Goal: Check status: Check status

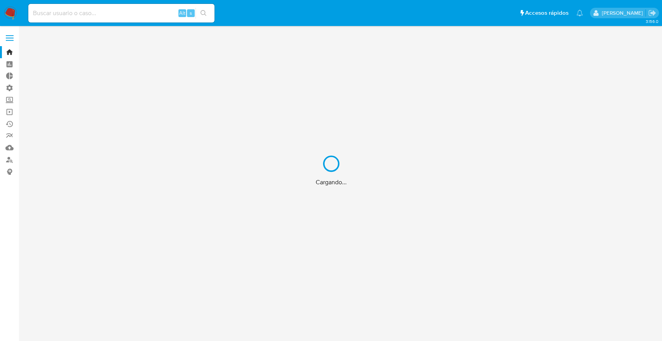
click at [159, 14] on div "Cargando..." at bounding box center [331, 170] width 662 height 341
click at [157, 14] on div "Cargando..." at bounding box center [331, 170] width 662 height 341
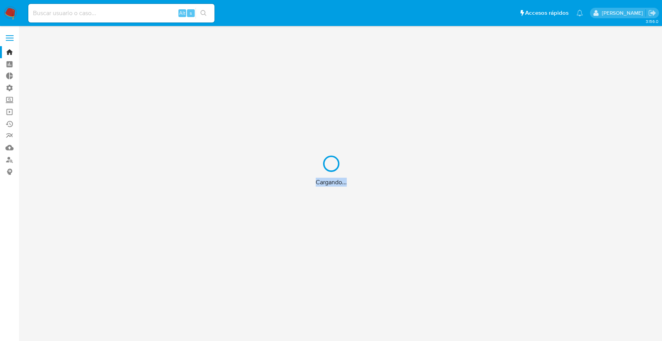
click at [157, 14] on div "Cargando..." at bounding box center [331, 170] width 662 height 341
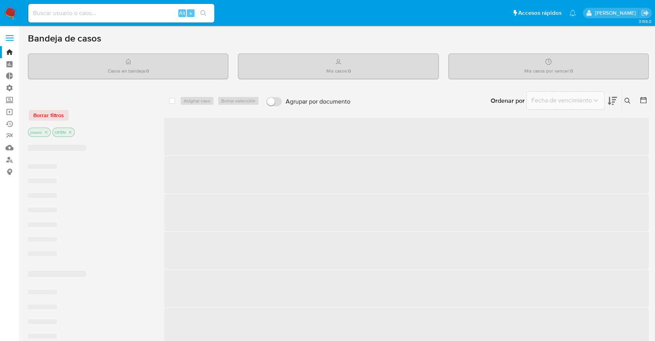
click at [148, 14] on input at bounding box center [121, 13] width 186 height 10
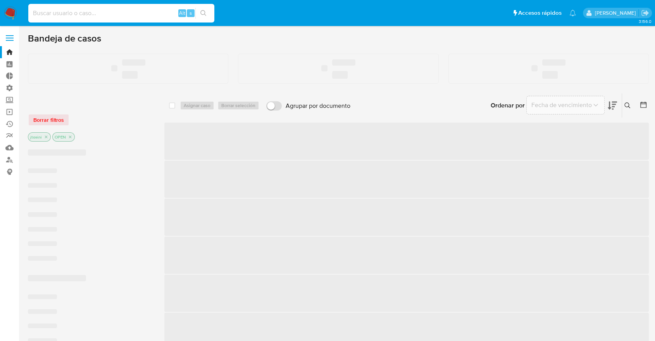
click at [148, 14] on input at bounding box center [121, 13] width 186 height 10
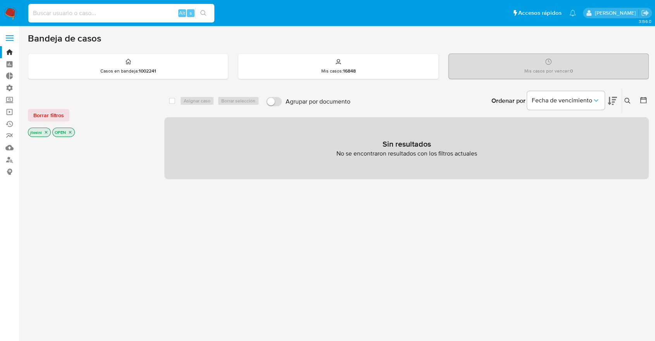
paste input "IJAokoP9cV7kbugfmOma6MYg"
type input "IJAokoP9cV7kbugfmOma6MYg"
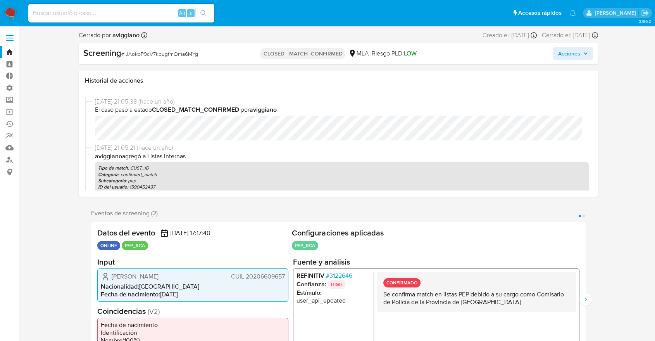
scroll to position [129, 0]
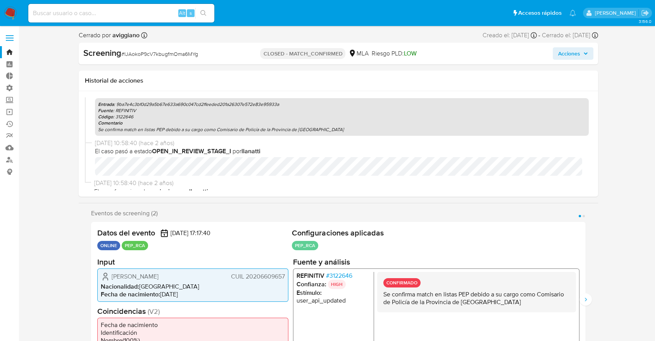
select select "10"
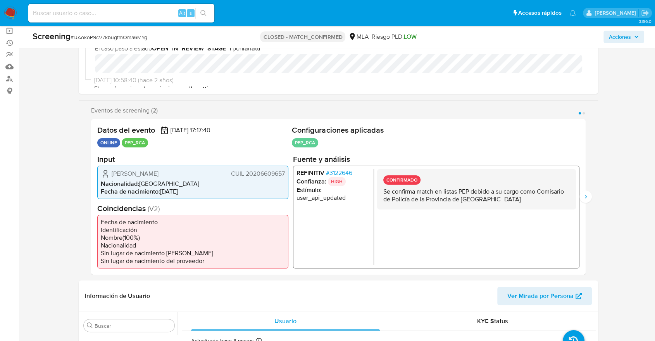
scroll to position [86, 0]
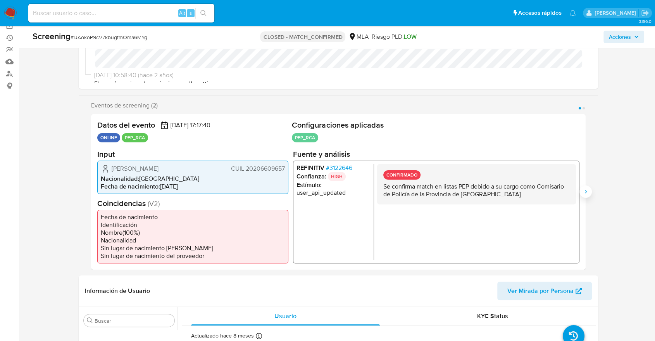
click at [586, 194] on icon "Siguiente" at bounding box center [586, 191] width 6 height 6
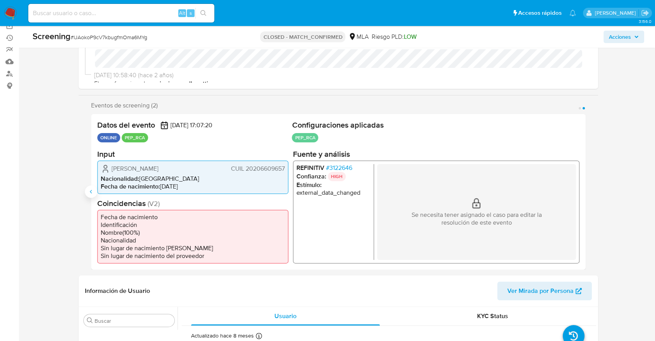
click at [90, 191] on icon "Anterior" at bounding box center [91, 191] width 6 height 6
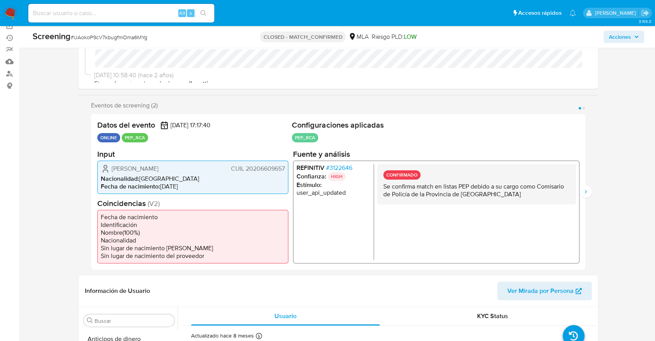
click at [152, 12] on input at bounding box center [121, 13] width 186 height 10
paste input "vYj74dVcM2fgE3SJkWwJolHf"
type input "vYj74dVcM2fgE3SJkWwJolHf"
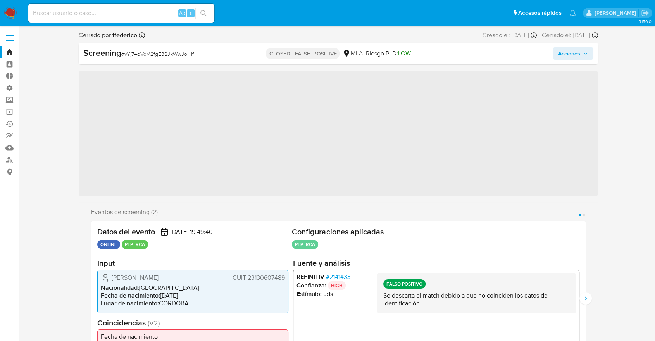
scroll to position [365, 0]
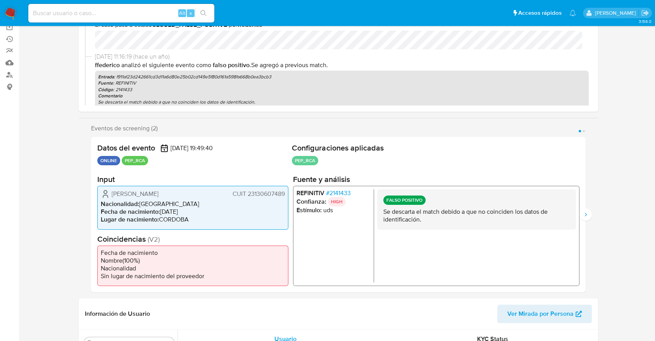
select select "10"
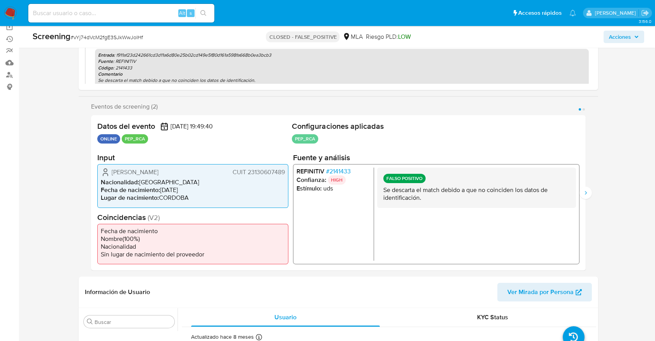
scroll to position [86, 0]
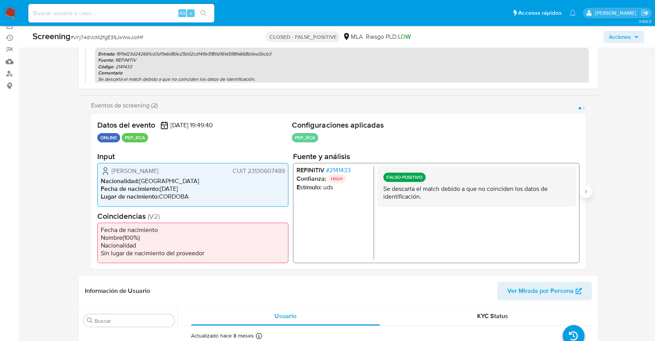
click at [586, 192] on icon "Siguiente" at bounding box center [586, 191] width 2 height 3
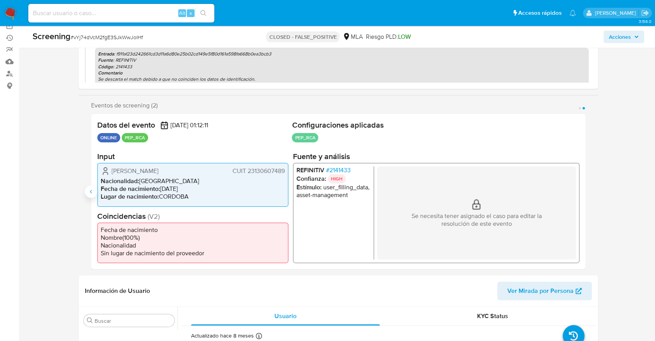
click at [85, 190] on button "Anterior" at bounding box center [91, 191] width 12 height 12
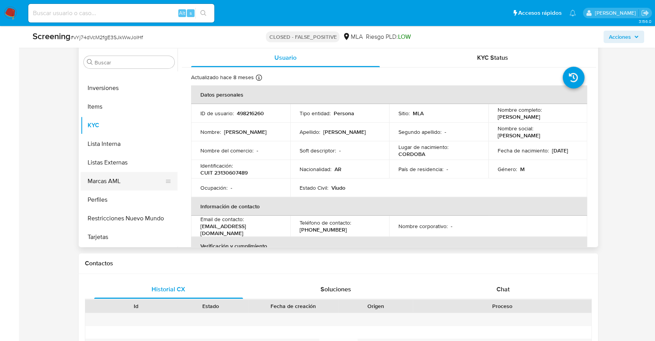
scroll to position [106, 0]
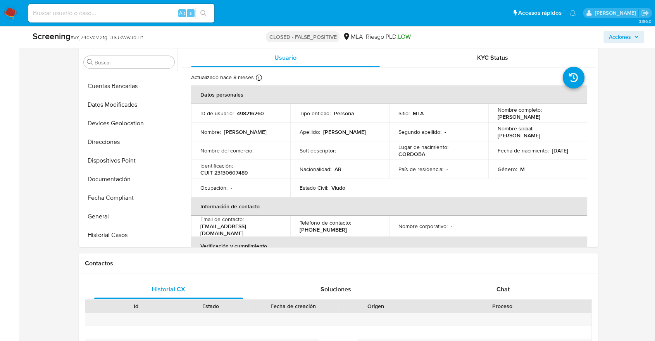
click at [164, 18] on div "Alt s" at bounding box center [121, 13] width 186 height 19
click at [163, 18] on div "Alt s" at bounding box center [121, 13] width 186 height 19
click at [158, 15] on input at bounding box center [121, 13] width 186 height 10
paste input "fz3QYZDteQbf0dbfz6iBNuTO"
type input "fz3QYZDteQbf0dbfz6iBNuTO"
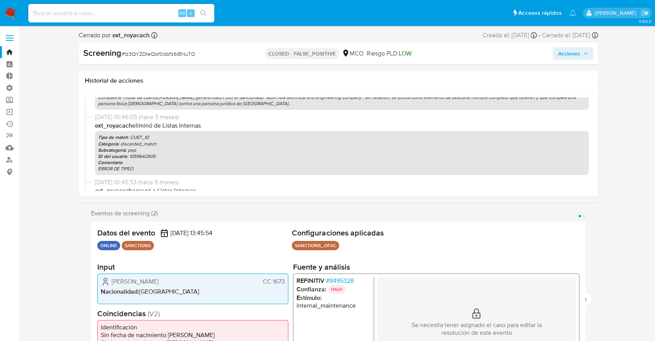
scroll to position [129, 0]
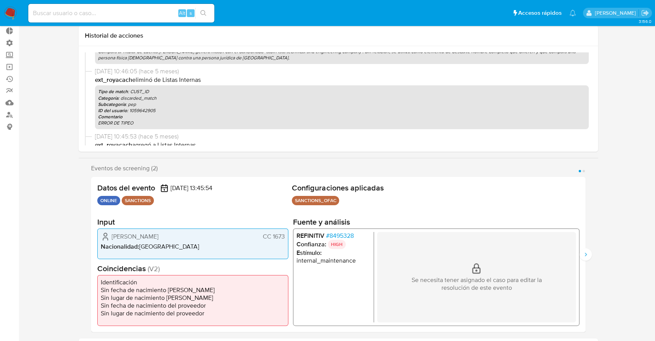
select select "10"
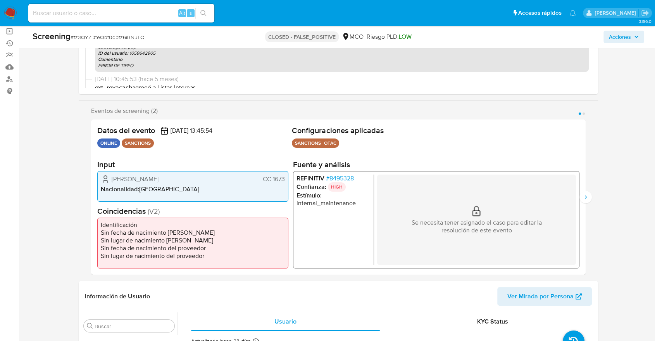
scroll to position [86, 0]
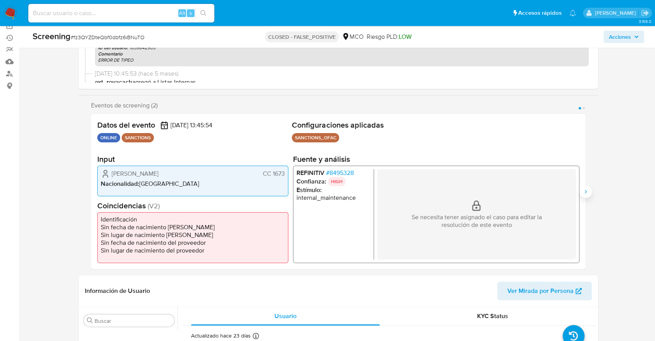
click at [586, 192] on icon "Siguiente" at bounding box center [586, 191] width 6 height 6
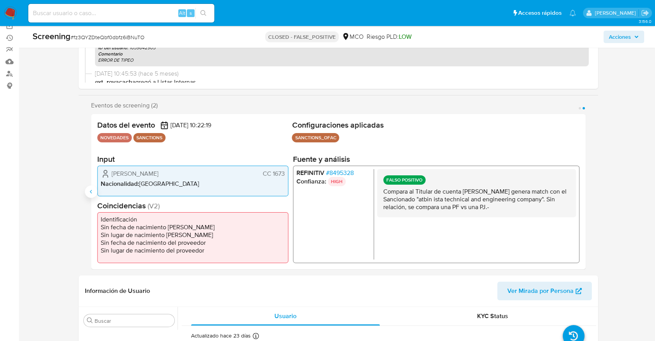
click at [90, 195] on button "Anterior" at bounding box center [91, 191] width 12 height 12
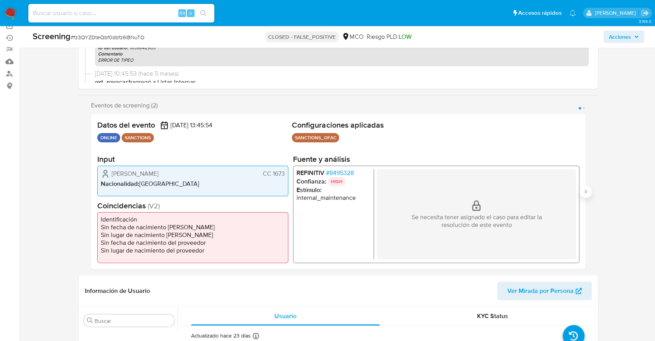
click at [585, 192] on icon "Siguiente" at bounding box center [586, 191] width 2 height 3
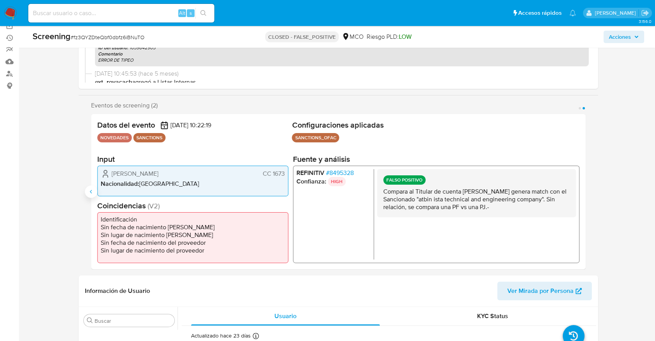
click at [90, 194] on icon "Anterior" at bounding box center [91, 191] width 6 height 6
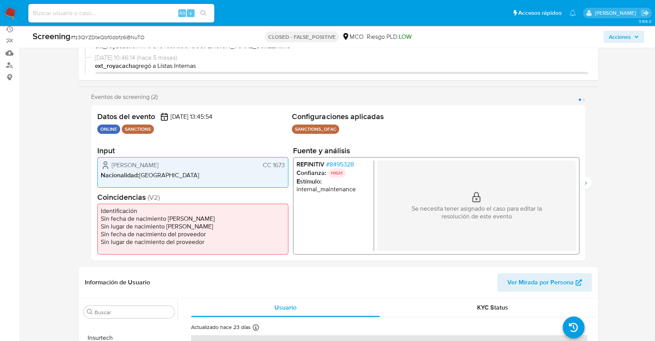
scroll to position [129, 0]
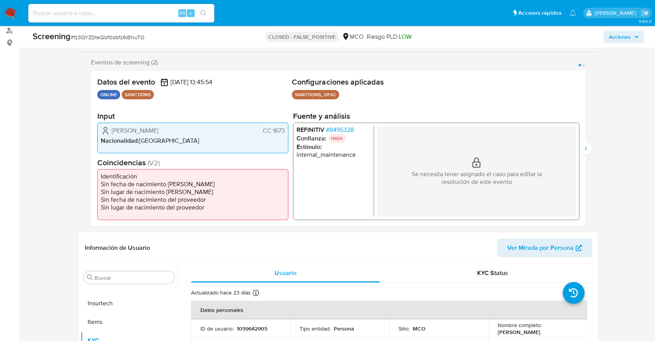
click at [140, 145] on div "Gualteros Aguirre Alfredo CC 1673 Nacionalidad : Colombia" at bounding box center [192, 137] width 191 height 31
click at [577, 157] on div "REFINITIV # 8495328 Confianza: HIGH Estímulo : internal_maintenance Se necesita…" at bounding box center [436, 170] width 286 height 97
click at [583, 151] on icon "Siguiente" at bounding box center [586, 148] width 6 height 6
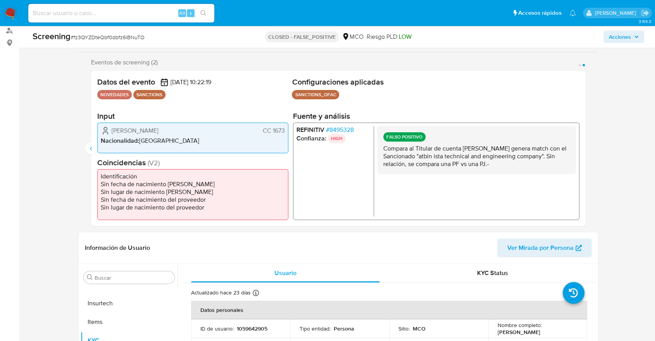
click at [163, 25] on nav "Pausado Ver notificaciones Alt s Accesos rápidos Presiona las siguientes teclas…" at bounding box center [327, 13] width 655 height 26
click at [154, 21] on div "Alt s" at bounding box center [121, 13] width 186 height 19
click at [149, 17] on input at bounding box center [121, 13] width 186 height 10
paste input "hQhY3yLT8L3Jc4CYokrzLq2A"
type input "hQhY3yLT8L3Jc4CYokrzLq2A"
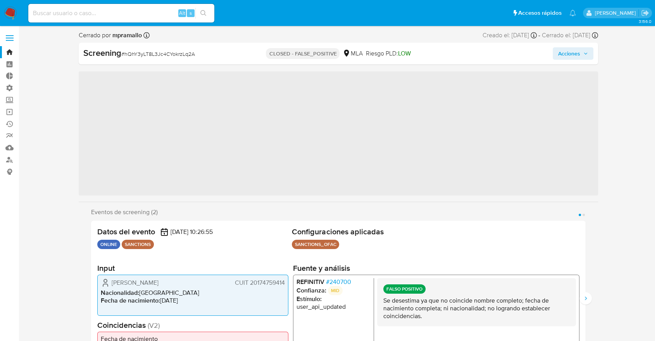
scroll to position [365, 0]
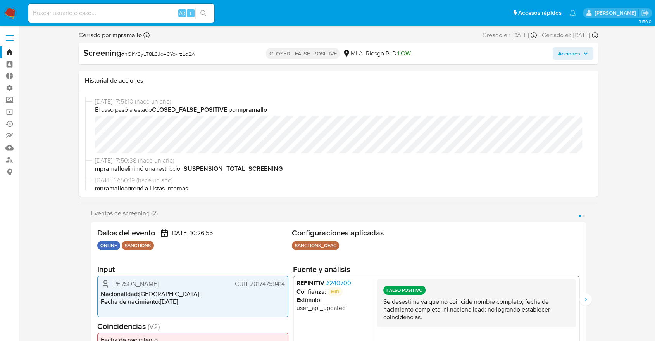
select select "10"
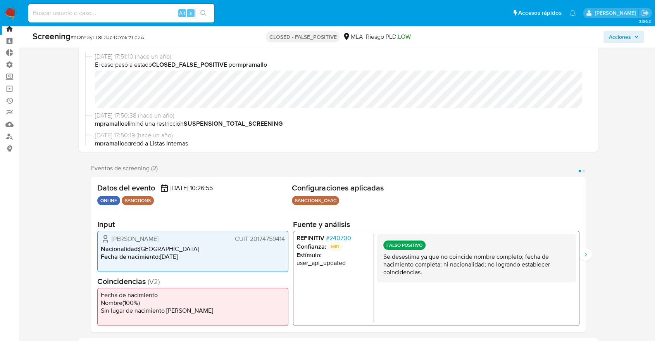
scroll to position [43, 0]
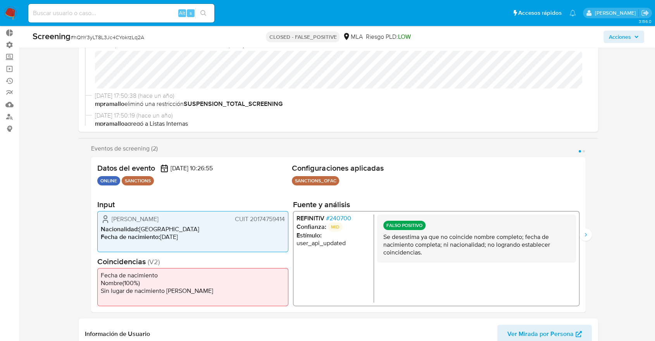
click at [589, 240] on div "Eventos de screening (2) Página 1 Página 2 Datos del evento 16/03/2024 10:26:55…" at bounding box center [338, 228] width 519 height 167
click at [587, 238] on button "Siguiente" at bounding box center [586, 234] width 12 height 12
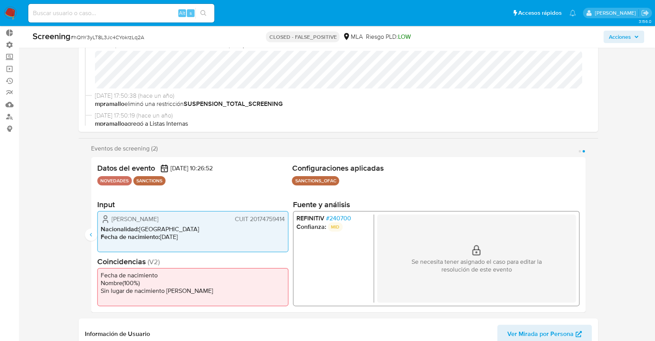
click at [81, 236] on div "Eventos de screening (2) Página 1 Página 2 Datos del evento 16/03/2024 10:26:55…" at bounding box center [338, 228] width 519 height 167
click at [83, 236] on div "Eventos de screening (2) Página 1 Página 2 Datos del evento 16/03/2024 10:26:55…" at bounding box center [338, 228] width 519 height 167
click at [88, 232] on icon "Anterior" at bounding box center [91, 234] width 6 height 6
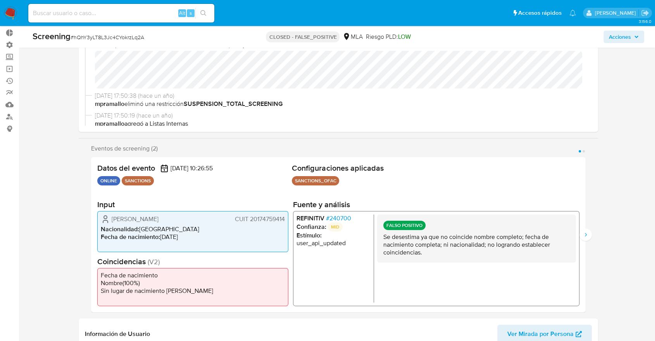
click at [575, 232] on div "FALSO POSITIVO Se desestima ya que no coincide nombre completo; fecha de nacimi…" at bounding box center [476, 238] width 199 height 48
click at [586, 232] on icon "Siguiente" at bounding box center [586, 234] width 6 height 6
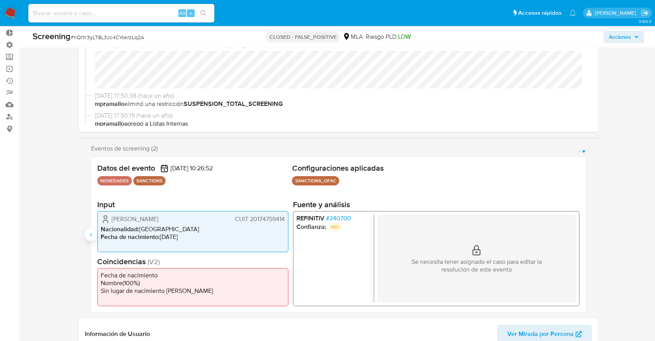
click at [89, 229] on button "Anterior" at bounding box center [91, 234] width 12 height 12
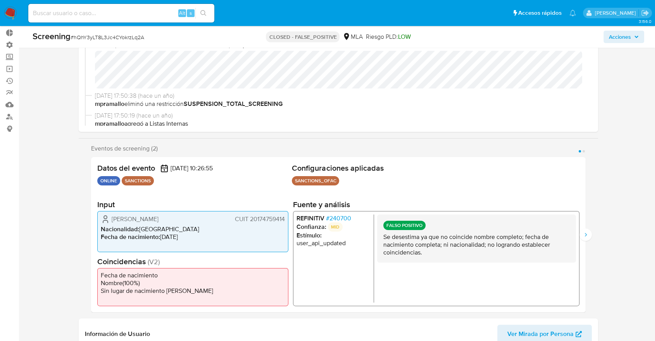
click at [155, 14] on input at bounding box center [121, 13] width 186 height 10
paste input "9mnXhYr0Xzo4NC3jyVEqdQvt"
type input "9mnXhYr0Xzo4NC3jyVEqdQvt"
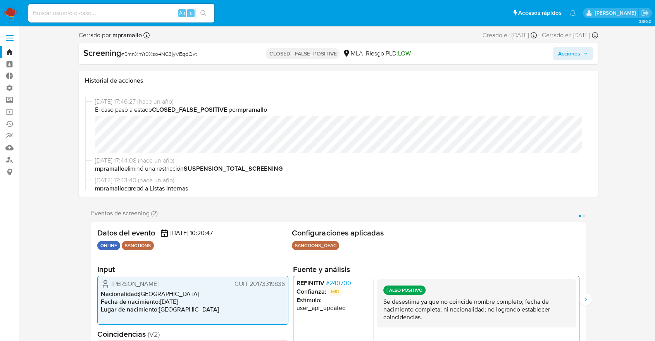
scroll to position [43, 0]
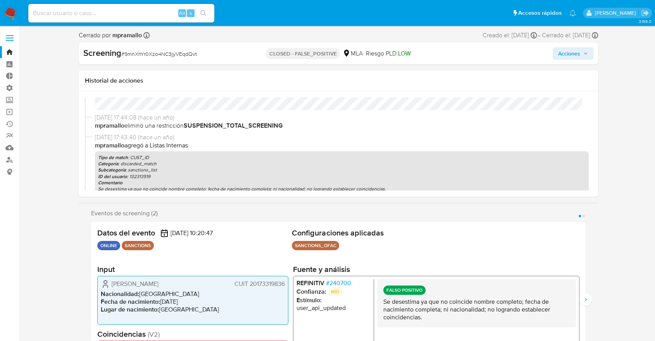
select select "10"
click at [118, 17] on input at bounding box center [121, 13] width 186 height 10
paste input "hQhY3yLT8L3Jc4CYokrzLq2A"
type input "hQhY3yLT8L3Jc4CYokrzLq2A"
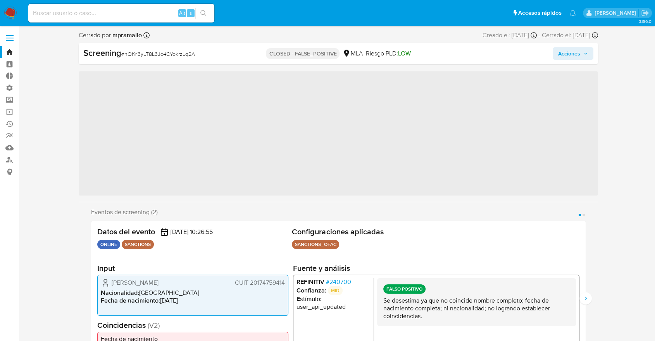
scroll to position [365, 0]
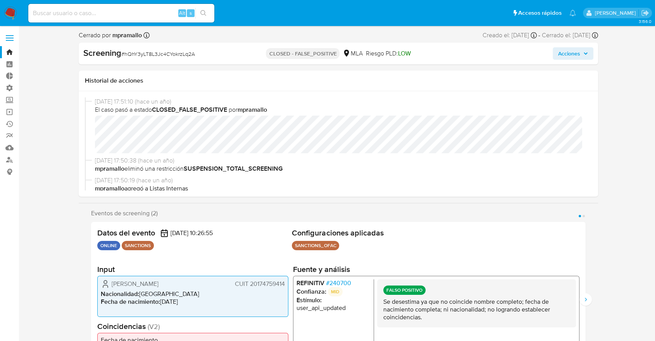
select select "10"
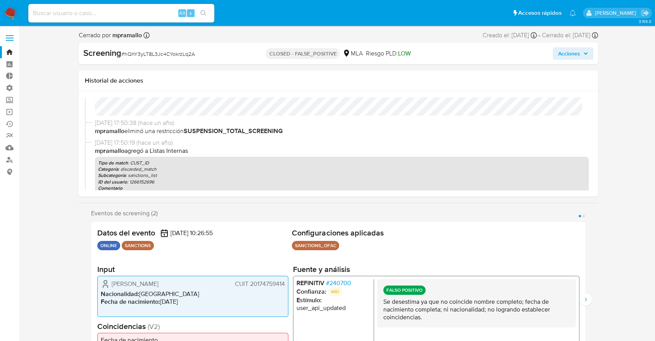
scroll to position [43, 0]
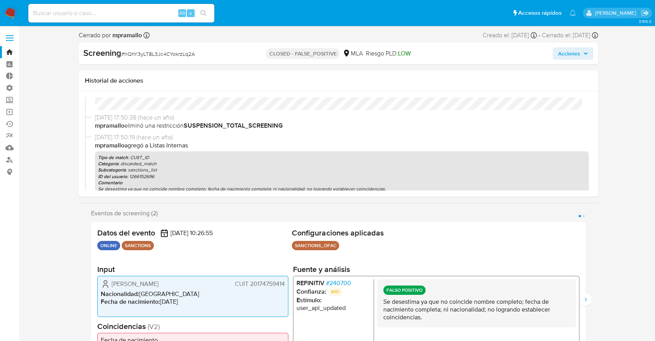
click at [115, 14] on input at bounding box center [121, 13] width 186 height 10
paste input "sWwxh7MMSfUFHndVitEDTalS"
type input "sWwxh7MMSfUFHndVitEDTalS"
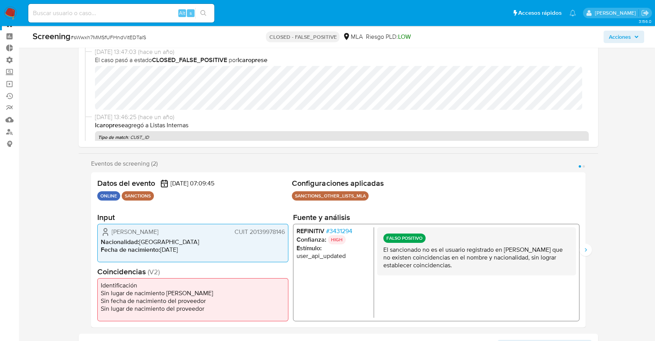
scroll to position [43, 0]
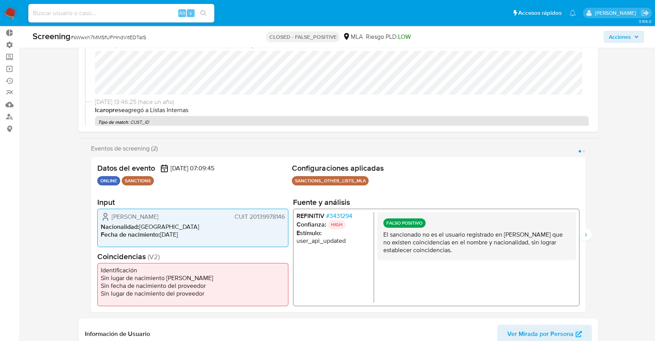
select select "10"
click at [588, 233] on icon "Siguiente" at bounding box center [586, 234] width 6 height 6
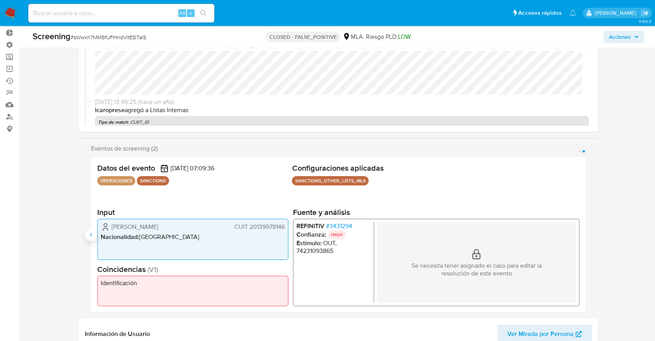
click at [87, 231] on button "Anterior" at bounding box center [91, 234] width 12 height 12
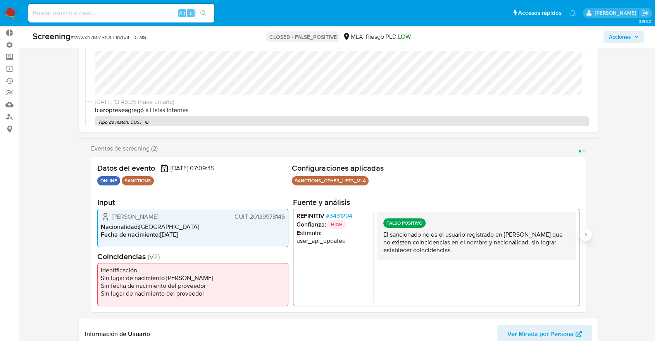
click at [588, 236] on icon "Siguiente" at bounding box center [586, 234] width 6 height 6
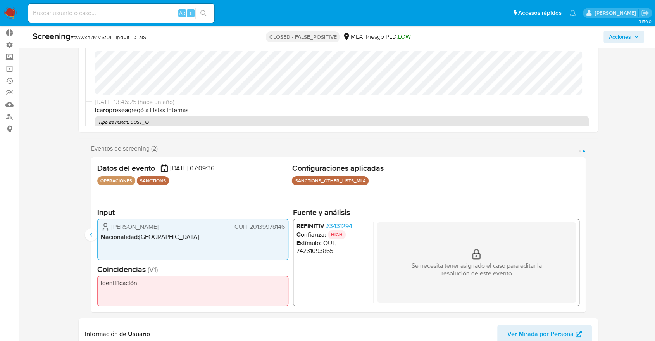
click at [99, 14] on input at bounding box center [121, 13] width 186 height 10
paste input "kEGR4Mqh4JM6fEe7erZRcN85"
type input "kEGR4Mqh4JM6fEe7erZRcN85"
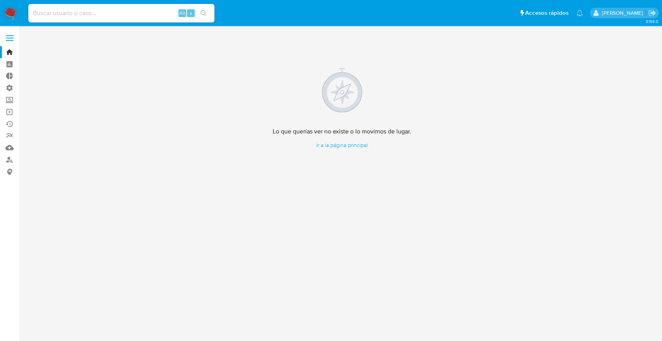
click at [129, 21] on div "Alt s" at bounding box center [121, 13] width 186 height 19
click at [92, 10] on input at bounding box center [121, 13] width 186 height 10
paste input "kEGR4Mqh4JM6fEe7erZRcN85"
type input "kEGR4Mqh4JM6fEe7erZRcN85"
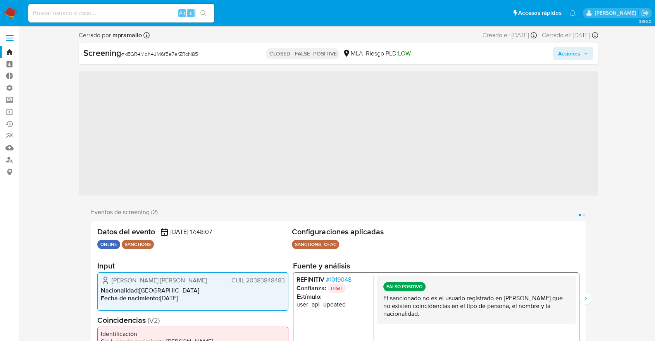
scroll to position [365, 0]
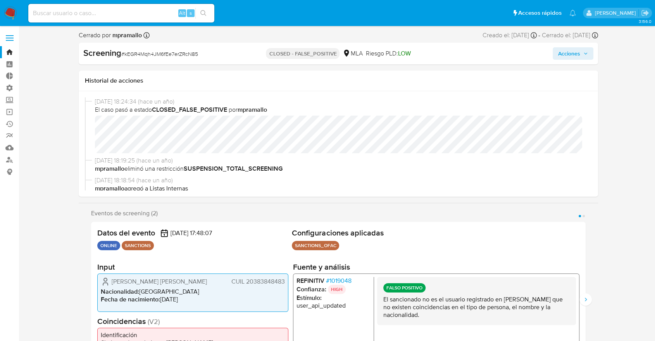
select select "10"
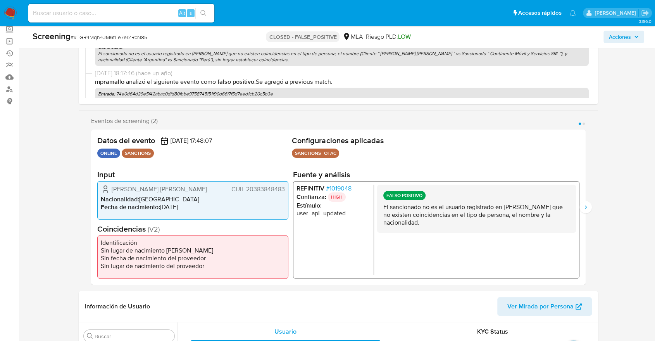
scroll to position [86, 0]
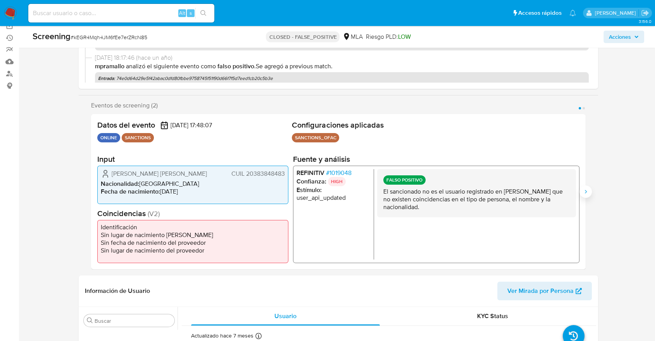
click at [588, 193] on icon "Siguiente" at bounding box center [586, 191] width 6 height 6
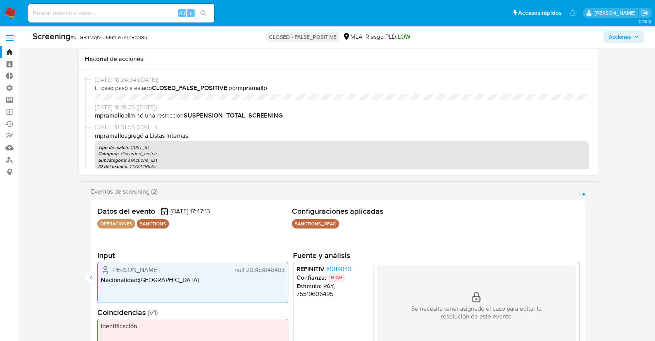
select select "10"
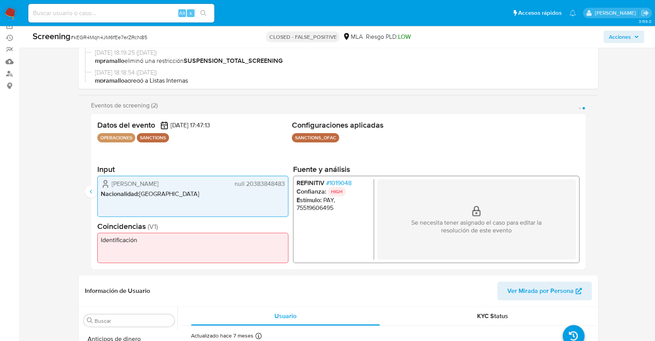
scroll to position [365, 0]
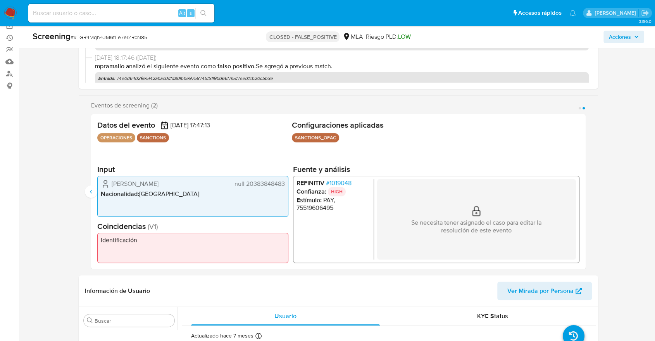
click at [147, 17] on input at bounding box center [121, 13] width 186 height 10
click at [135, 16] on input at bounding box center [121, 13] width 186 height 10
paste input "yLdIwDusIegLlY1tRgtlZlP4"
type input "yLdIwDusIegLlY1tRgtlZlP4"
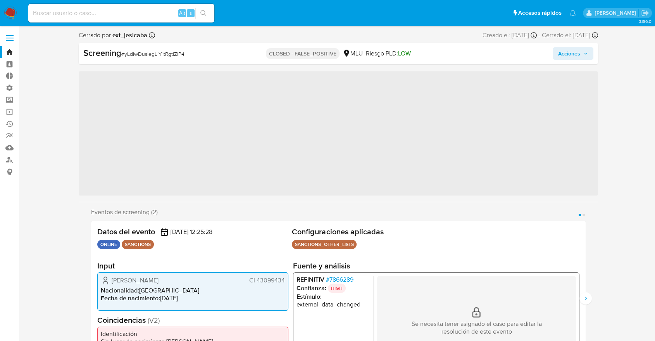
scroll to position [346, 0]
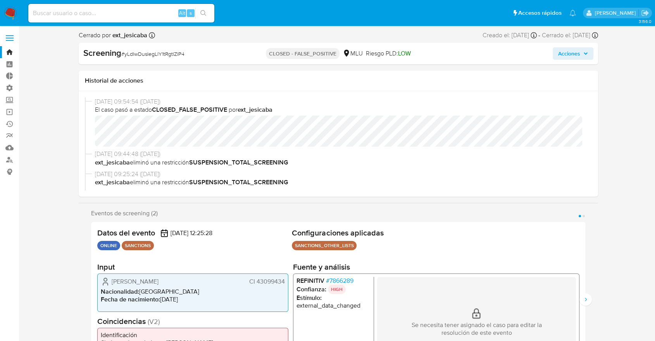
select select "10"
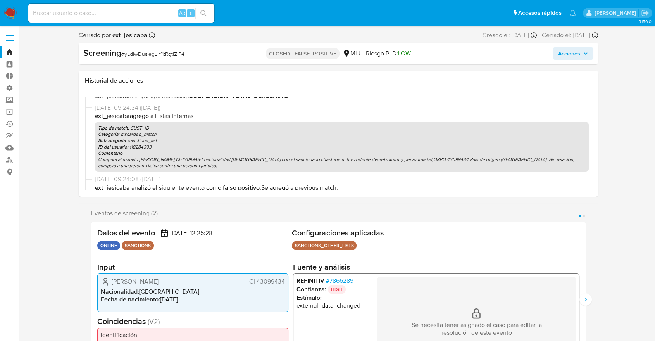
scroll to position [43, 0]
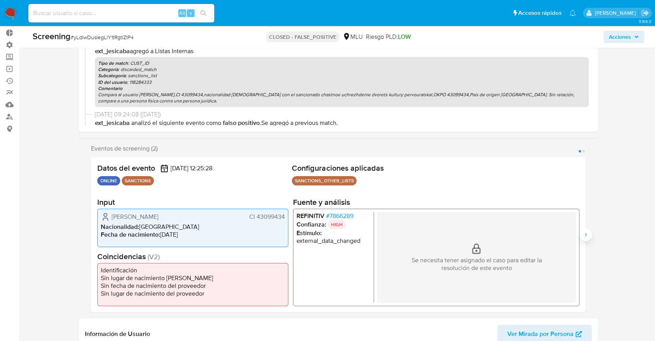
click at [586, 238] on button "Siguiente" at bounding box center [586, 234] width 12 height 12
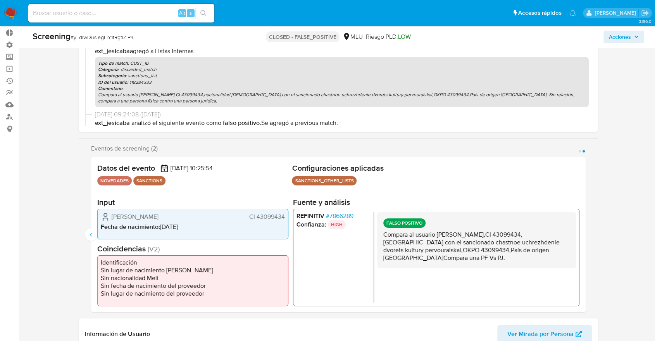
click at [85, 226] on div "Eventos de screening (2) Página 1 Página 2 Datos del evento [DATE] 12:25:28 ONL…" at bounding box center [338, 228] width 519 height 167
click at [87, 226] on div "Eventos de screening (2) Página 1 Página 2 Datos del evento [DATE] 12:25:28 ONL…" at bounding box center [338, 228] width 519 height 167
click at [89, 235] on icon "Anterior" at bounding box center [91, 234] width 6 height 6
